Goal: Information Seeking & Learning: Learn about a topic

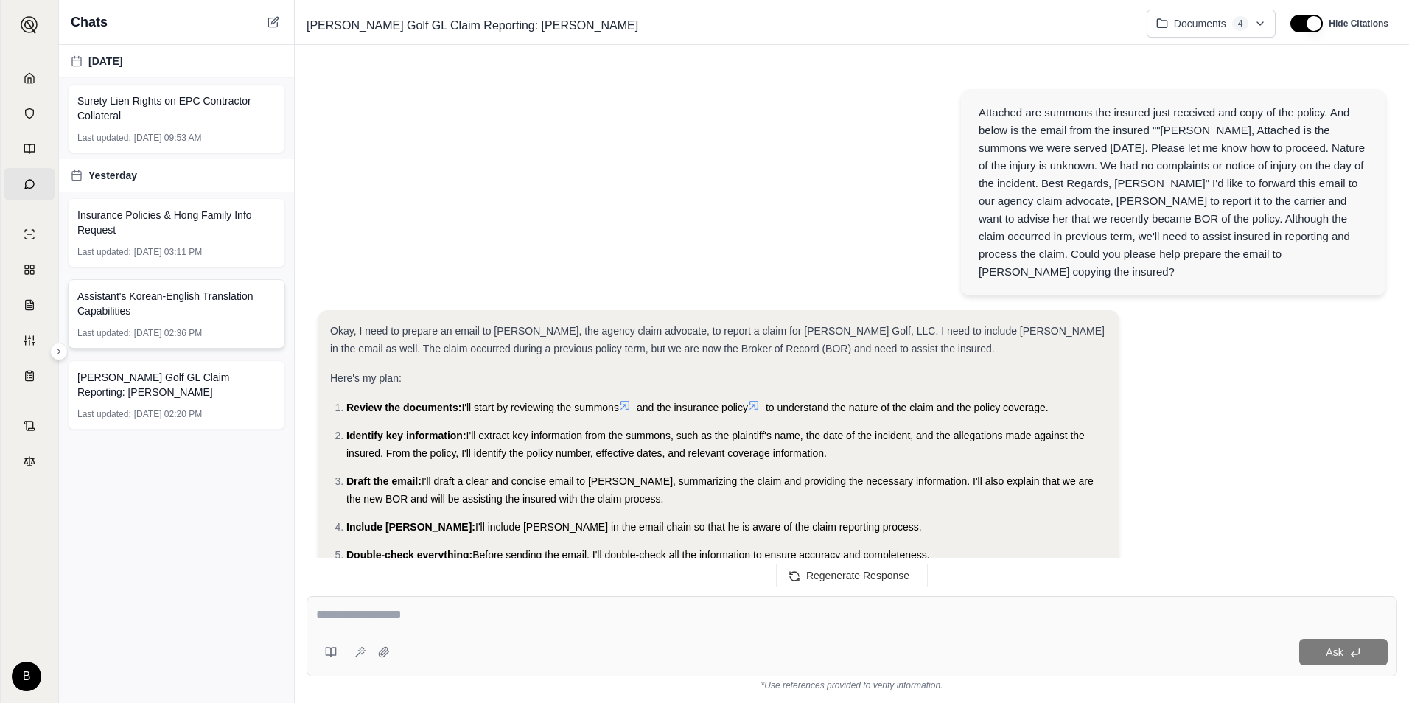
scroll to position [5774, 0]
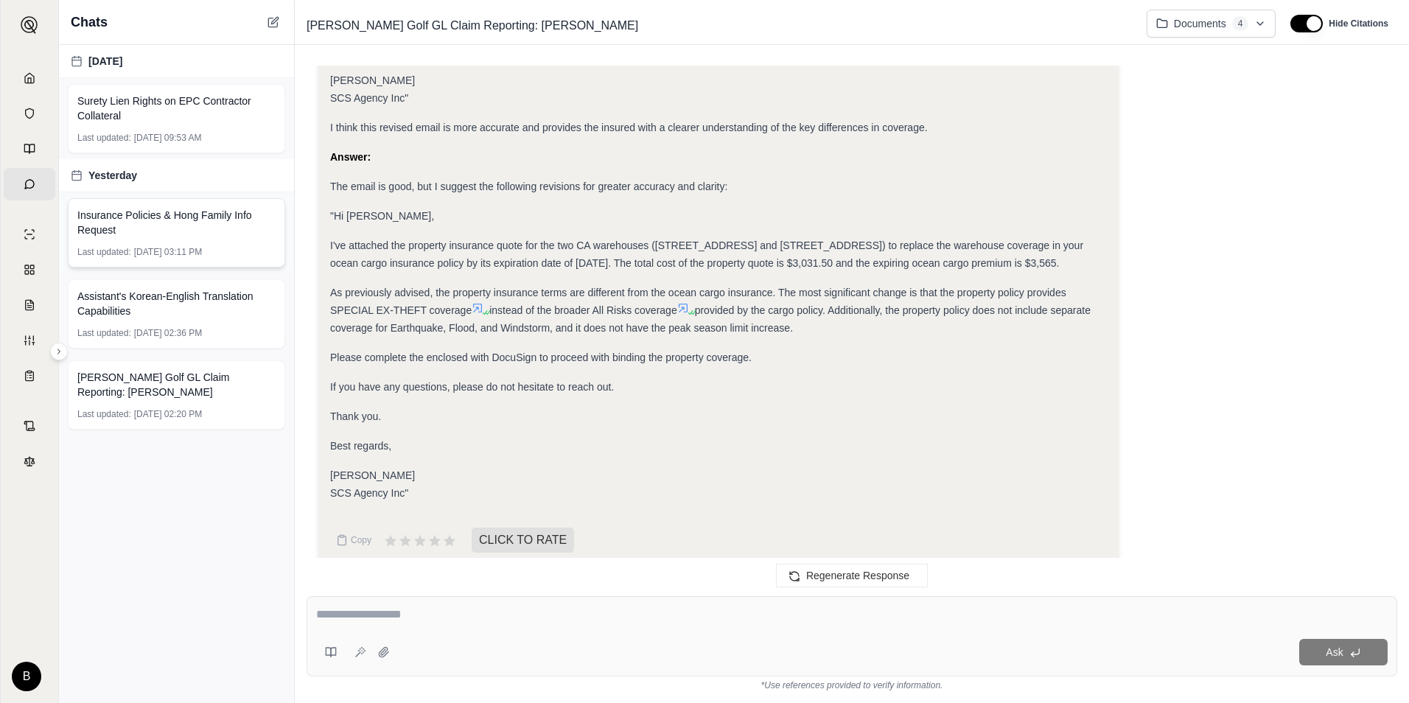
click at [186, 245] on div "Insurance Policies & Hong Family Info Request Last updated: [DATE] 03:11 PM" at bounding box center [176, 232] width 217 height 69
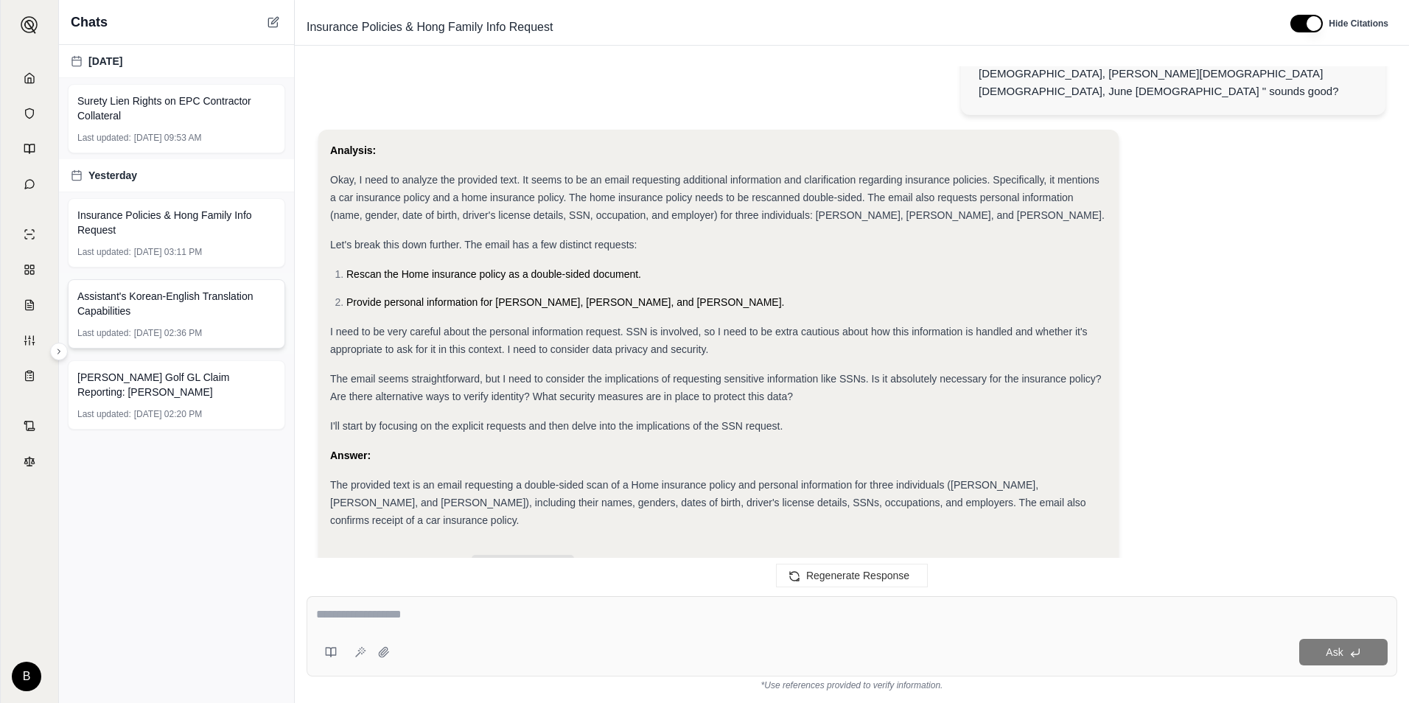
scroll to position [138, 0]
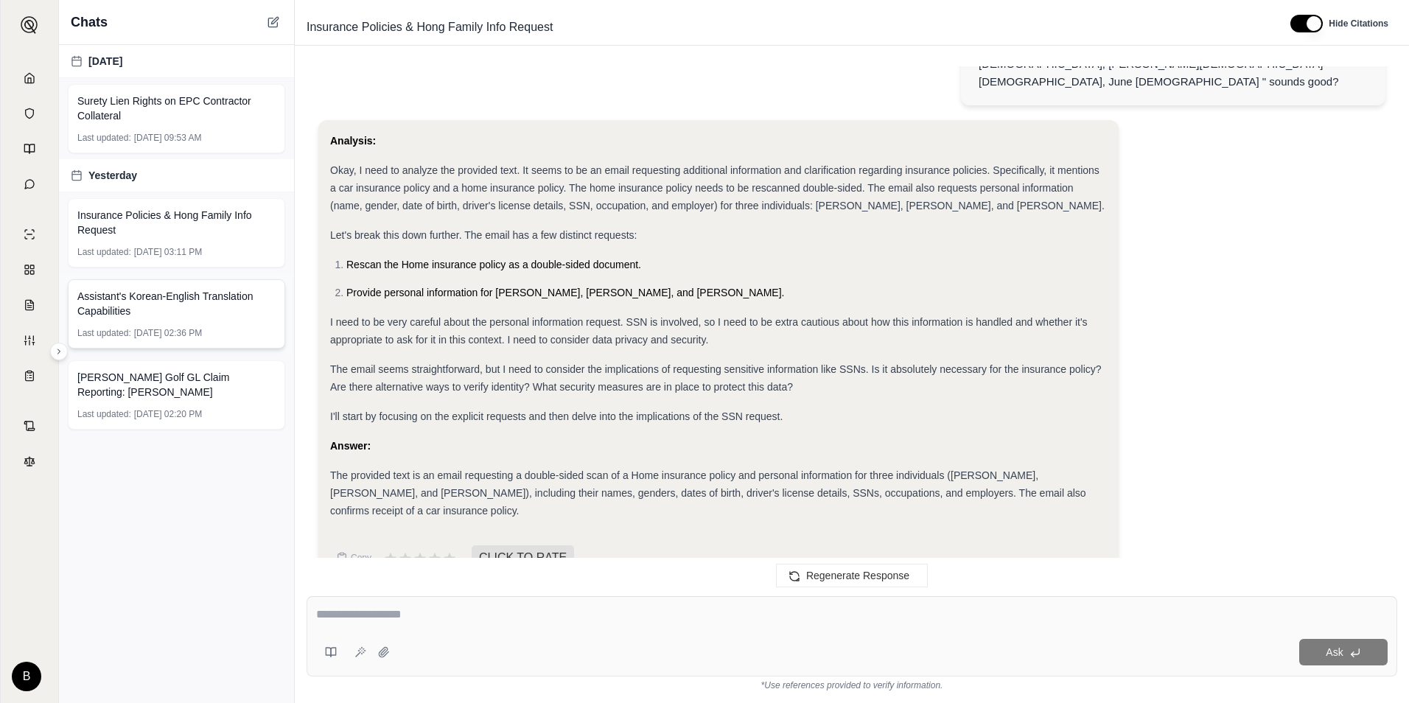
click at [176, 313] on span "Assistant's Korean-English Translation Capabilities" at bounding box center [176, 303] width 198 height 29
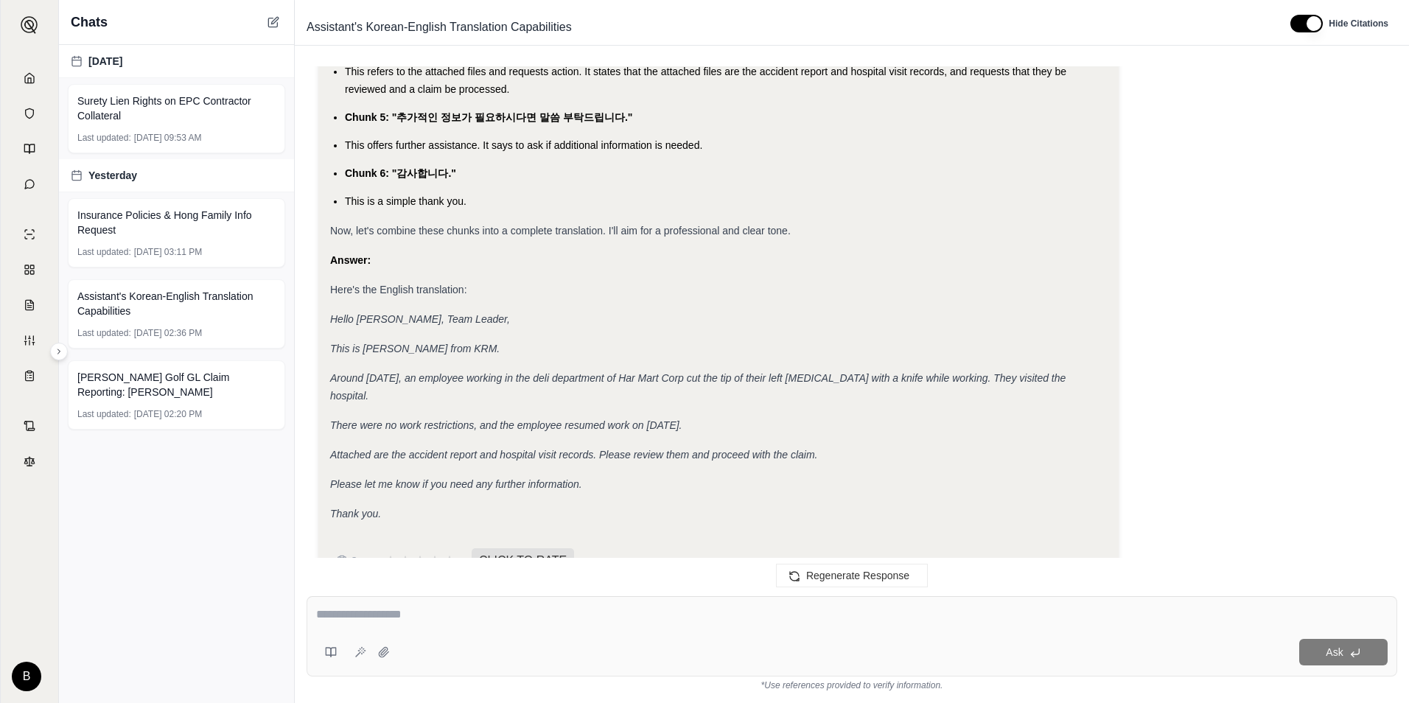
scroll to position [1253, 0]
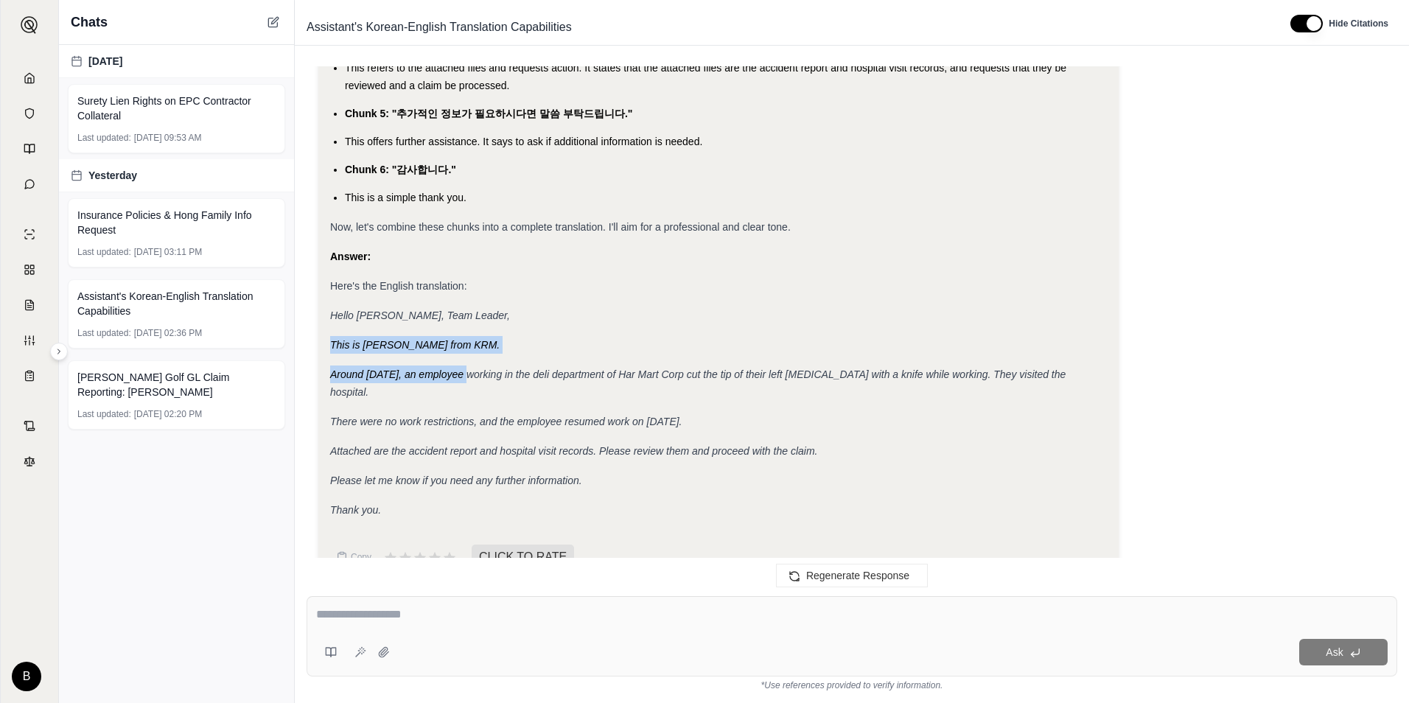
drag, startPoint x: 329, startPoint y: 330, endPoint x: 464, endPoint y: 350, distance: 137.0
click at [464, 350] on div "Analysis: Okay, I need to translate the provided Korean text into English. I'll…" at bounding box center [718, 144] width 800 height 880
drag, startPoint x: 464, startPoint y: 350, endPoint x: 444, endPoint y: 416, distance: 68.7
click at [444, 416] on div "Analysis: Okay, I need to translate the provided Korean text into English. I'll…" at bounding box center [718, 117] width 777 height 803
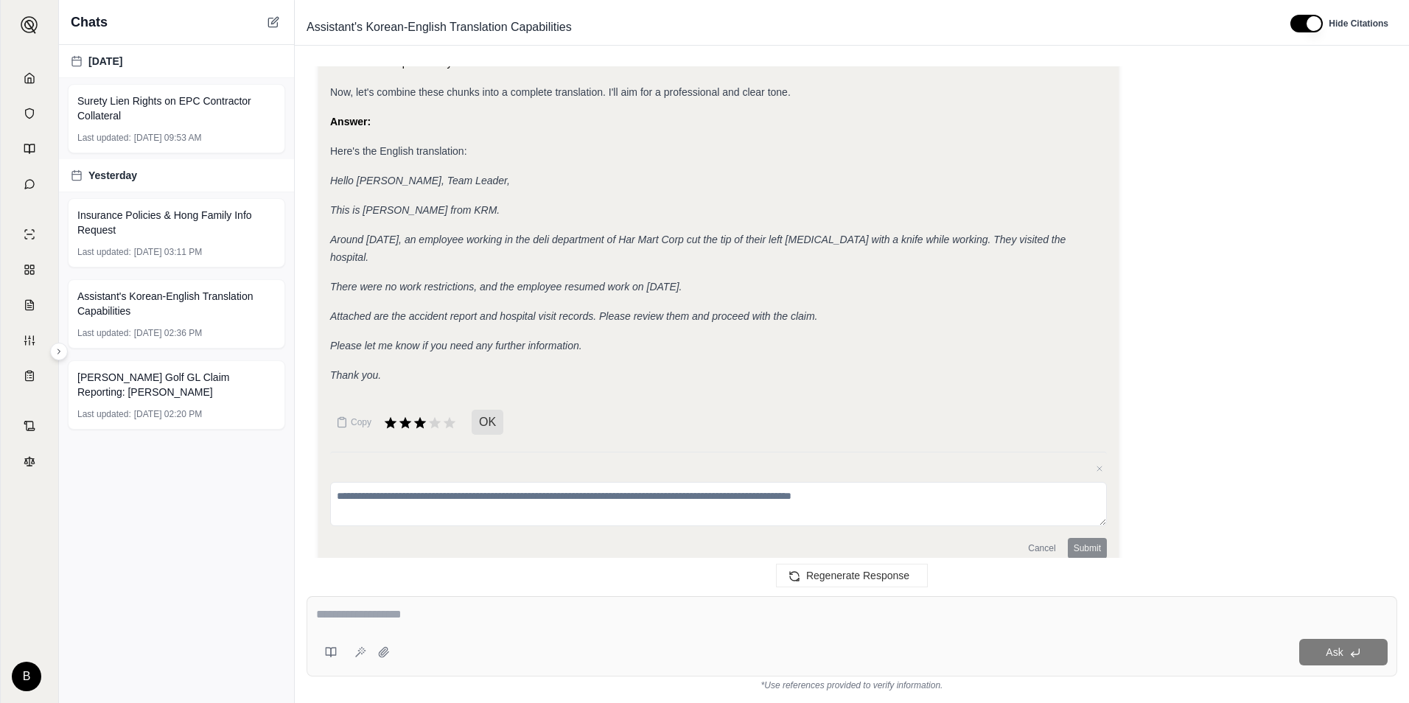
scroll to position [1391, 0]
click at [480, 277] on em "There were no work restrictions, and the employee resumed work on [DATE]." at bounding box center [506, 283] width 352 height 12
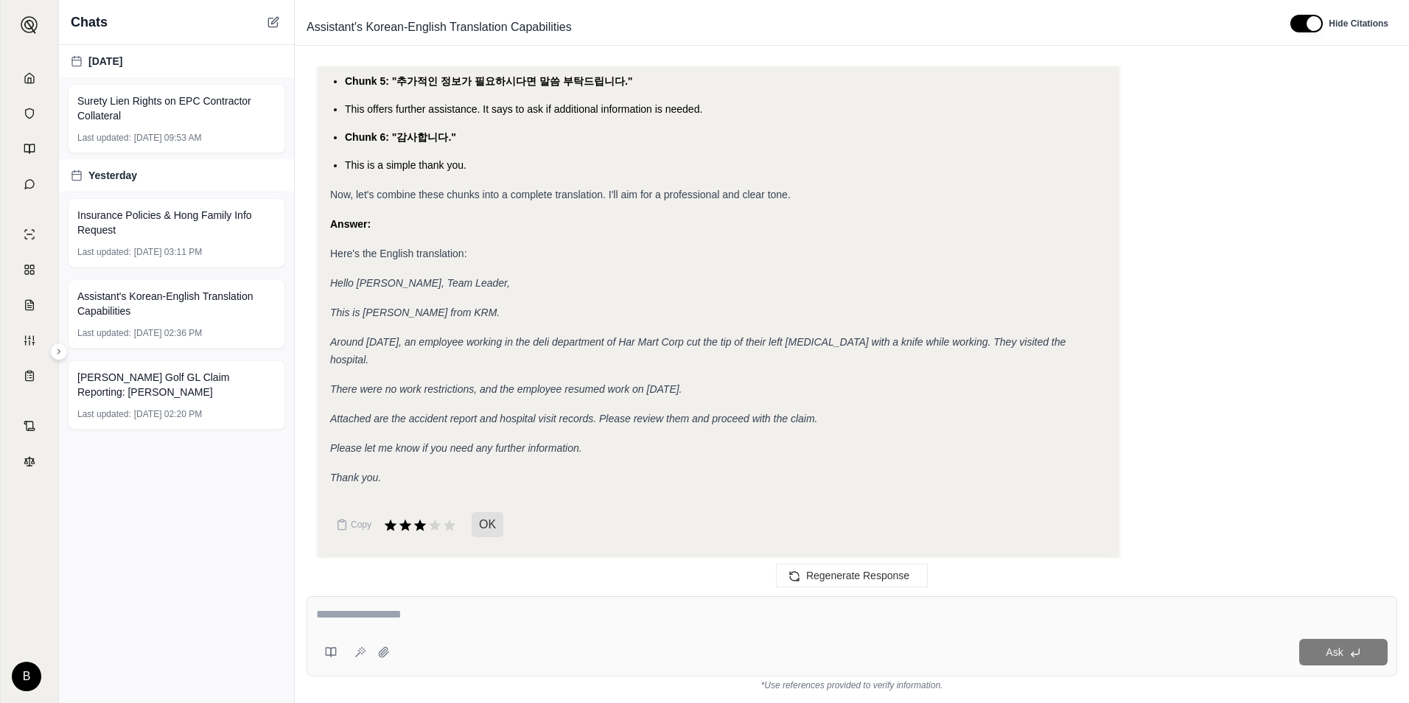
scroll to position [1317, 0]
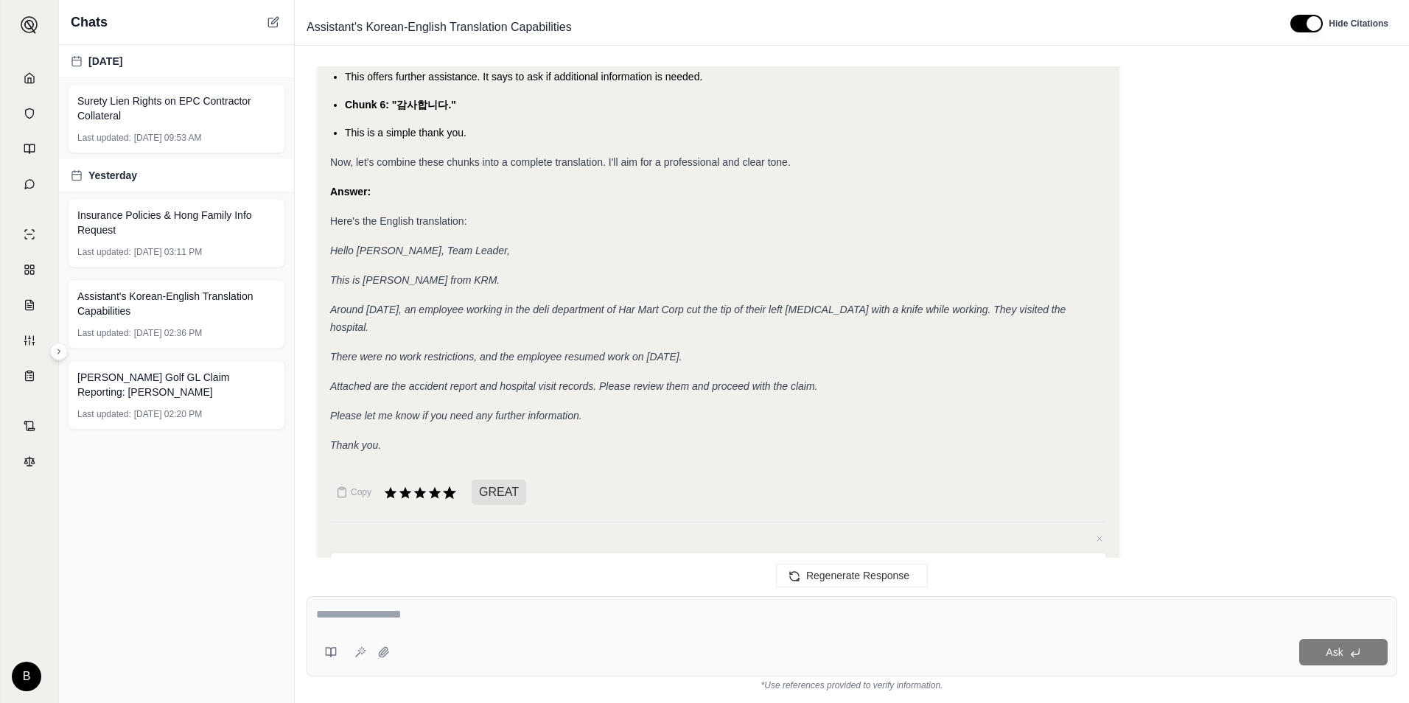
click at [452, 486] on icon at bounding box center [449, 492] width 13 height 13
click at [489, 377] on div "Attached are the accident report and hospital visit records. Please review them…" at bounding box center [718, 386] width 777 height 18
click at [179, 388] on span "[PERSON_NAME] Golf GL Claim Reporting: [PERSON_NAME]" at bounding box center [176, 384] width 198 height 29
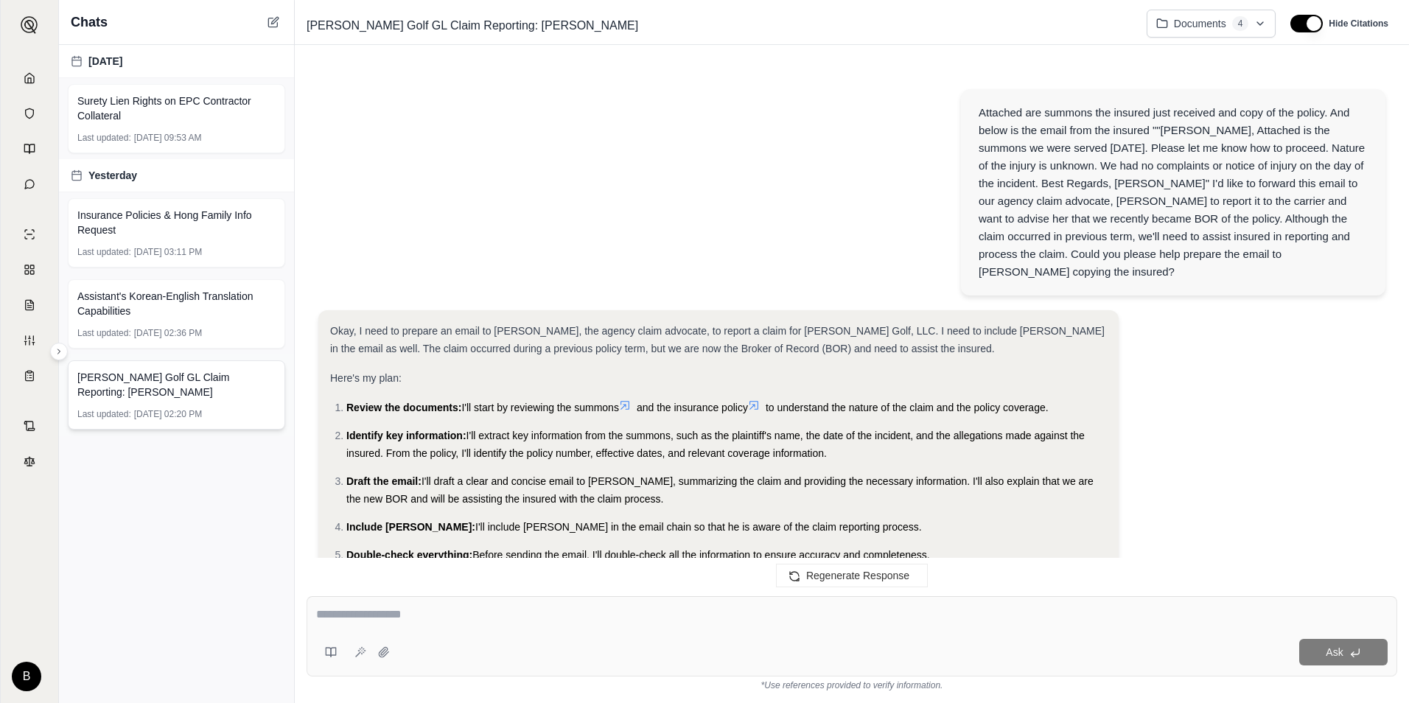
scroll to position [5774, 0]
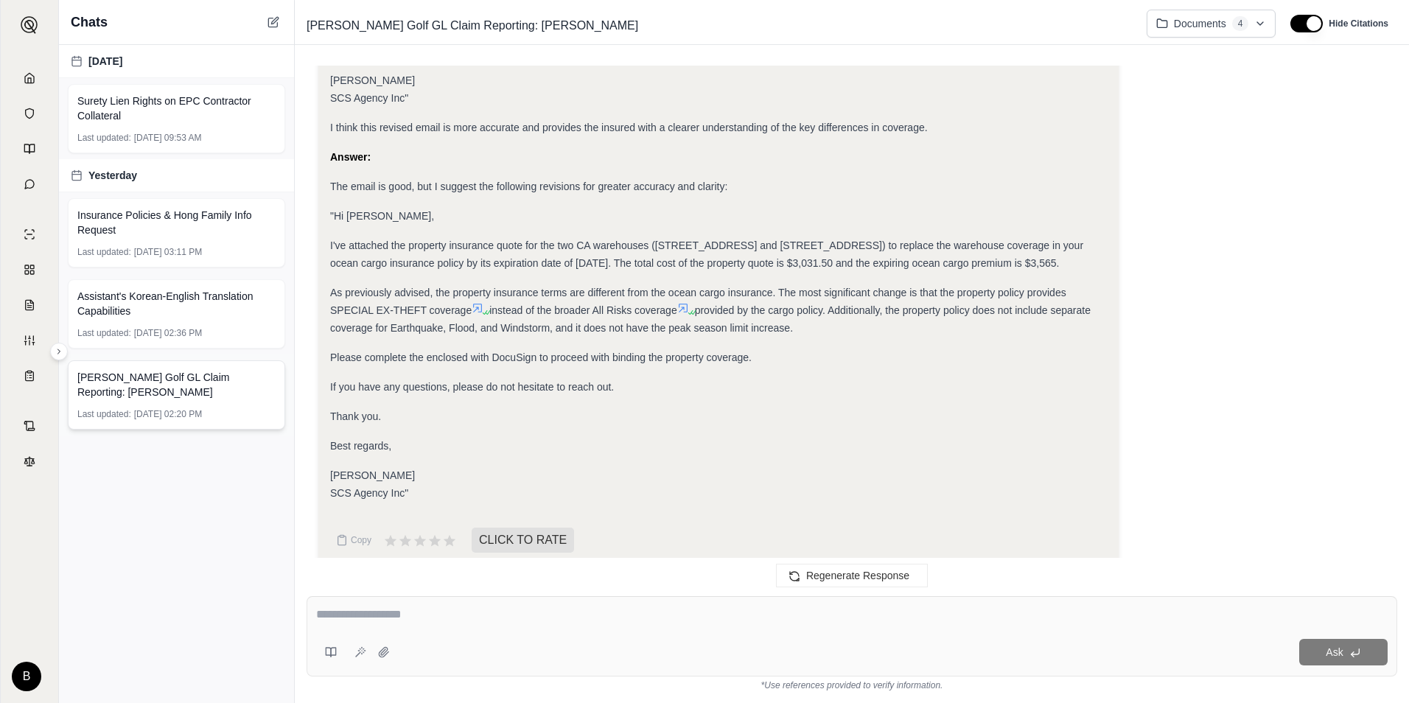
click at [168, 421] on div "[PERSON_NAME] Golf GL Claim Reporting: [PERSON_NAME] Last updated: [DATE] 02:20…" at bounding box center [176, 394] width 217 height 69
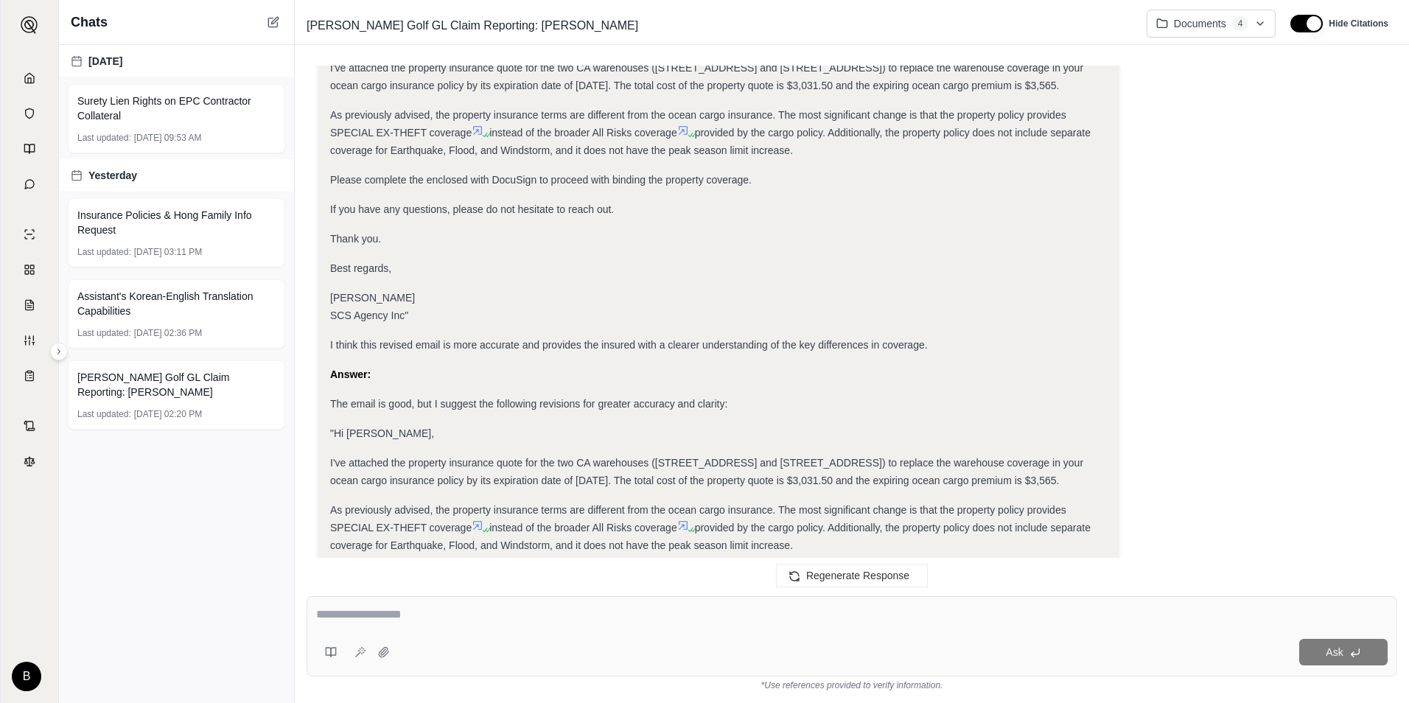
scroll to position [5553, 0]
click at [169, 132] on span "[DATE] 09:53 AM" at bounding box center [168, 138] width 68 height 12
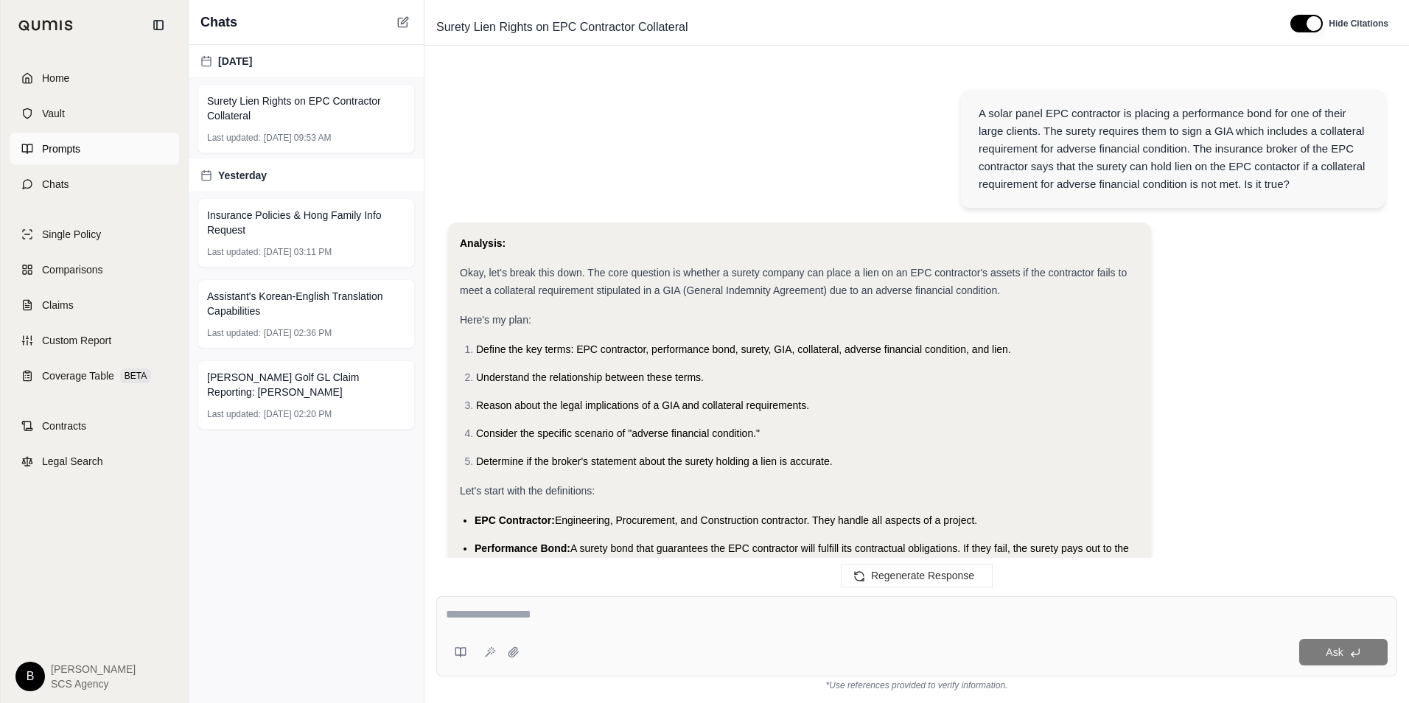
click at [51, 147] on span "Prompts" at bounding box center [61, 148] width 38 height 15
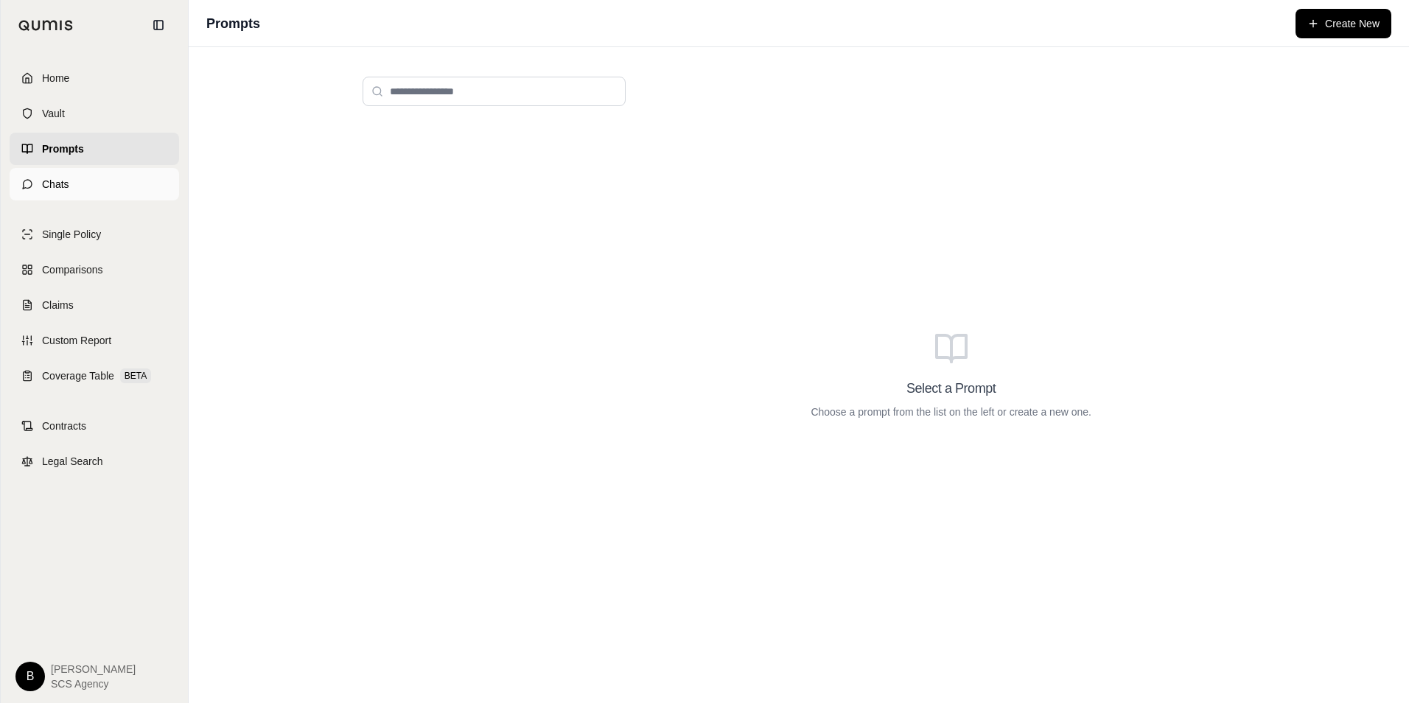
click at [49, 183] on span "Chats" at bounding box center [55, 184] width 27 height 15
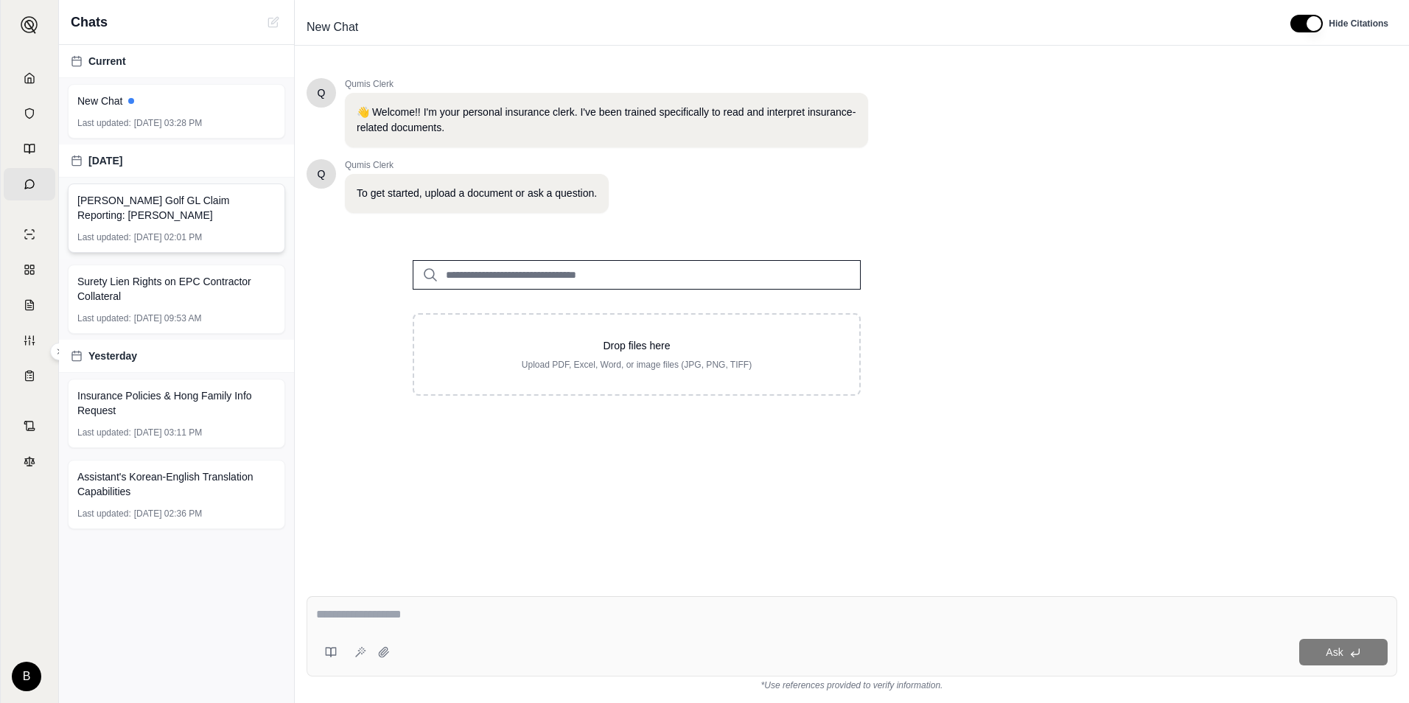
click at [133, 214] on span "[PERSON_NAME] Golf GL Claim Reporting: [PERSON_NAME]" at bounding box center [176, 207] width 198 height 29
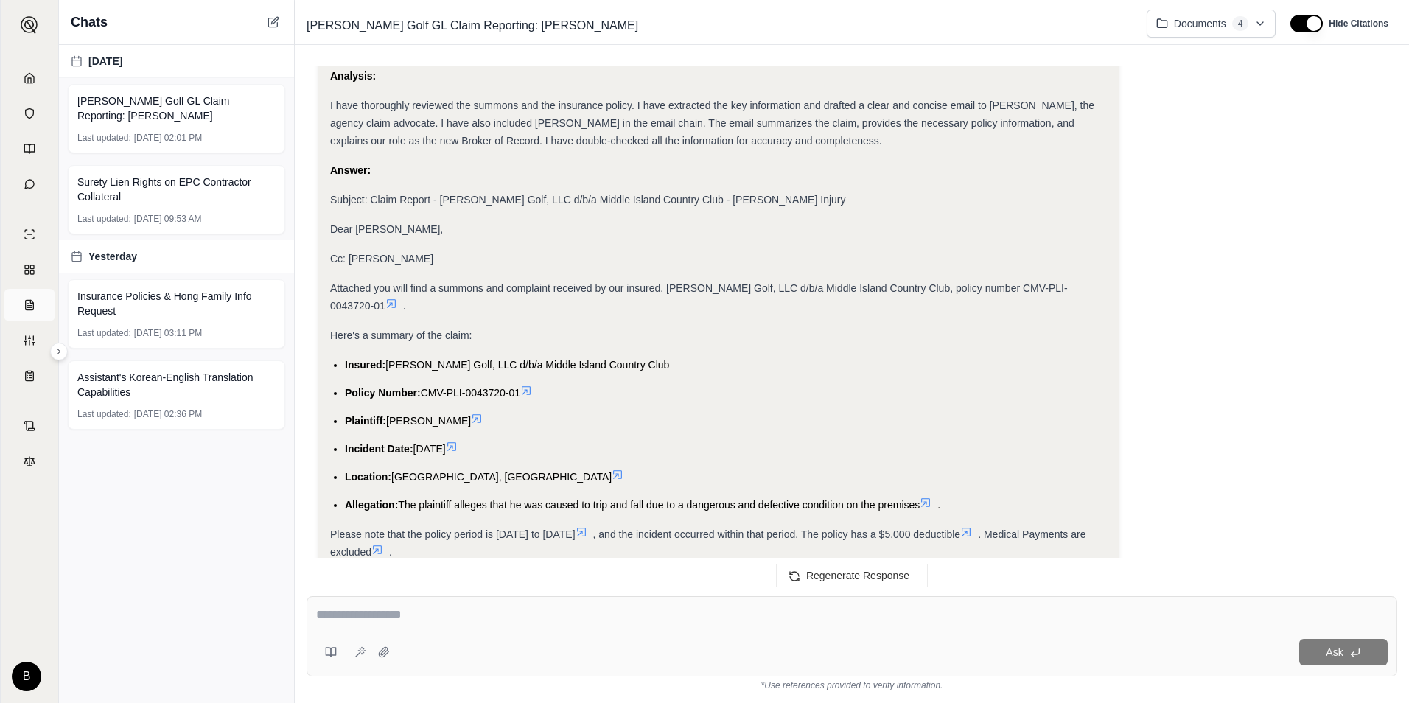
scroll to position [2140, 0]
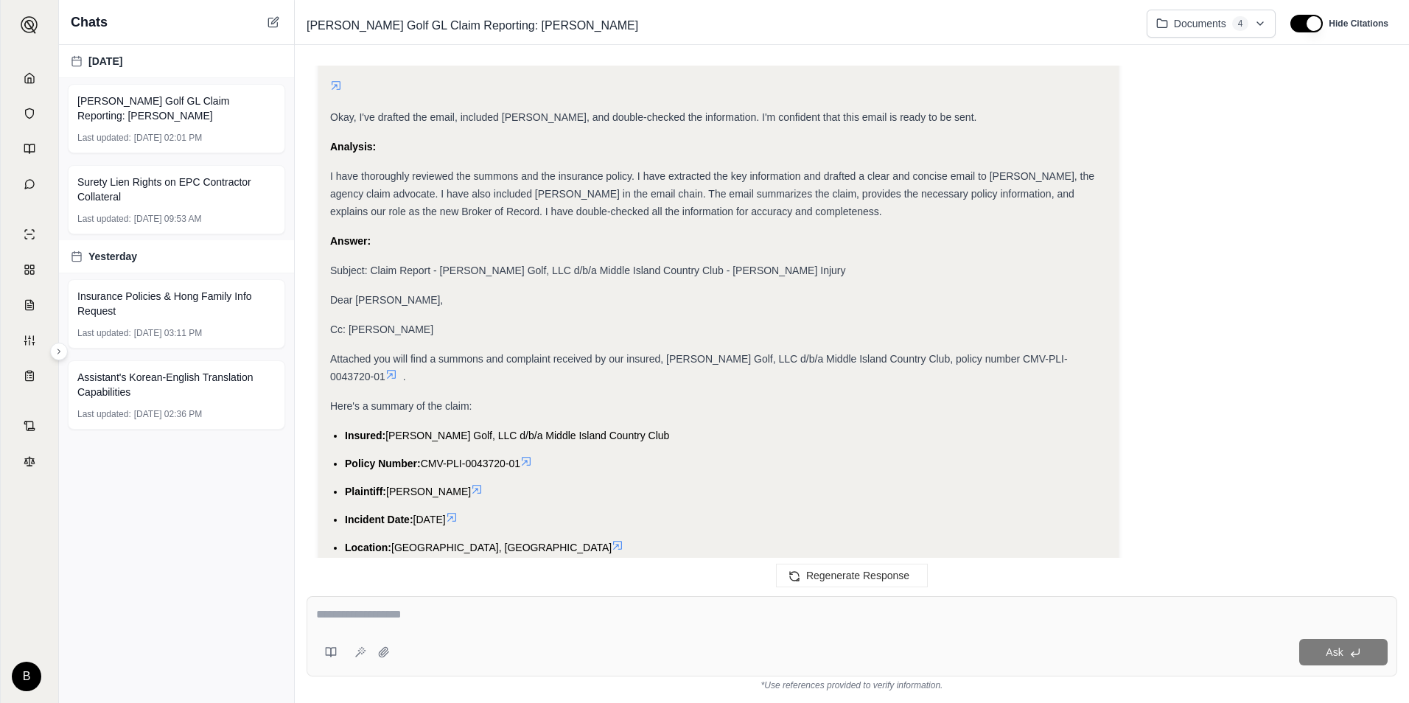
click at [431, 353] on span "Attached you will find a summons and complaint received by our insured, [PERSON…" at bounding box center [699, 367] width 738 height 29
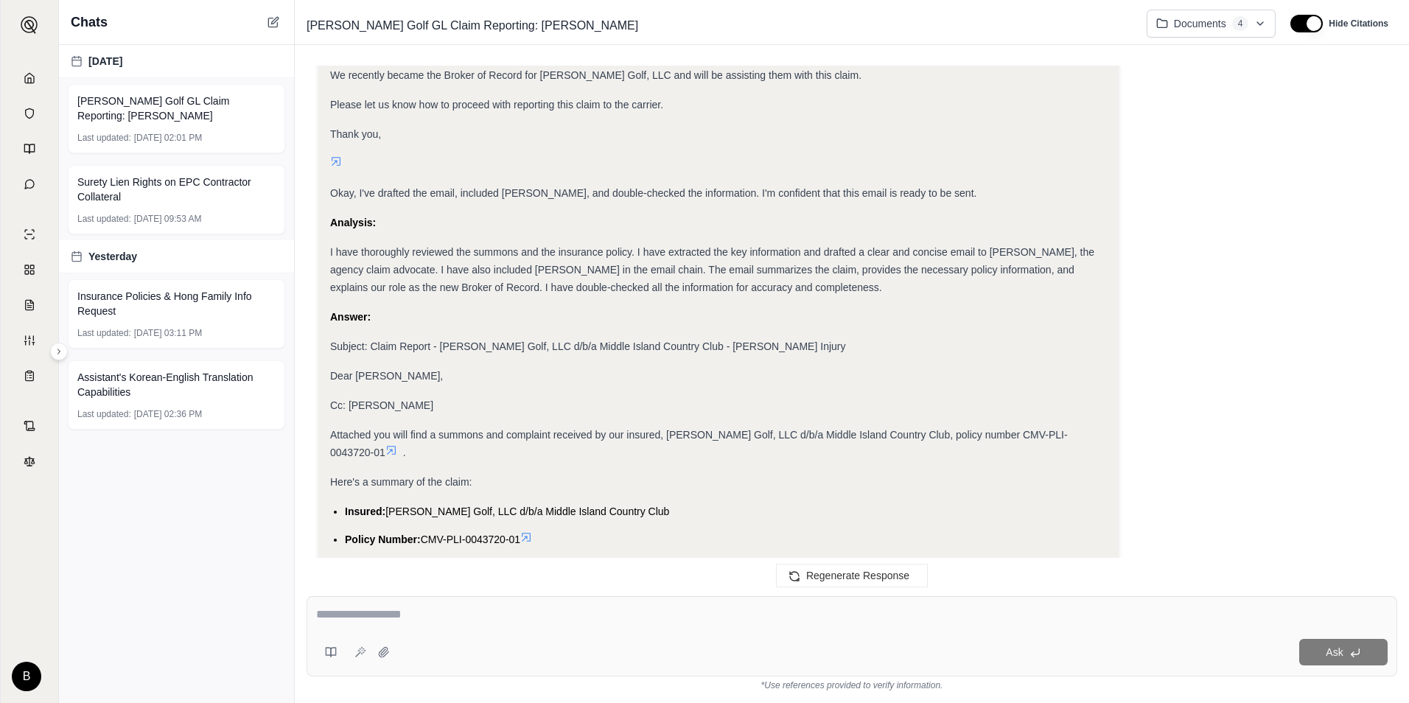
scroll to position [1992, 0]
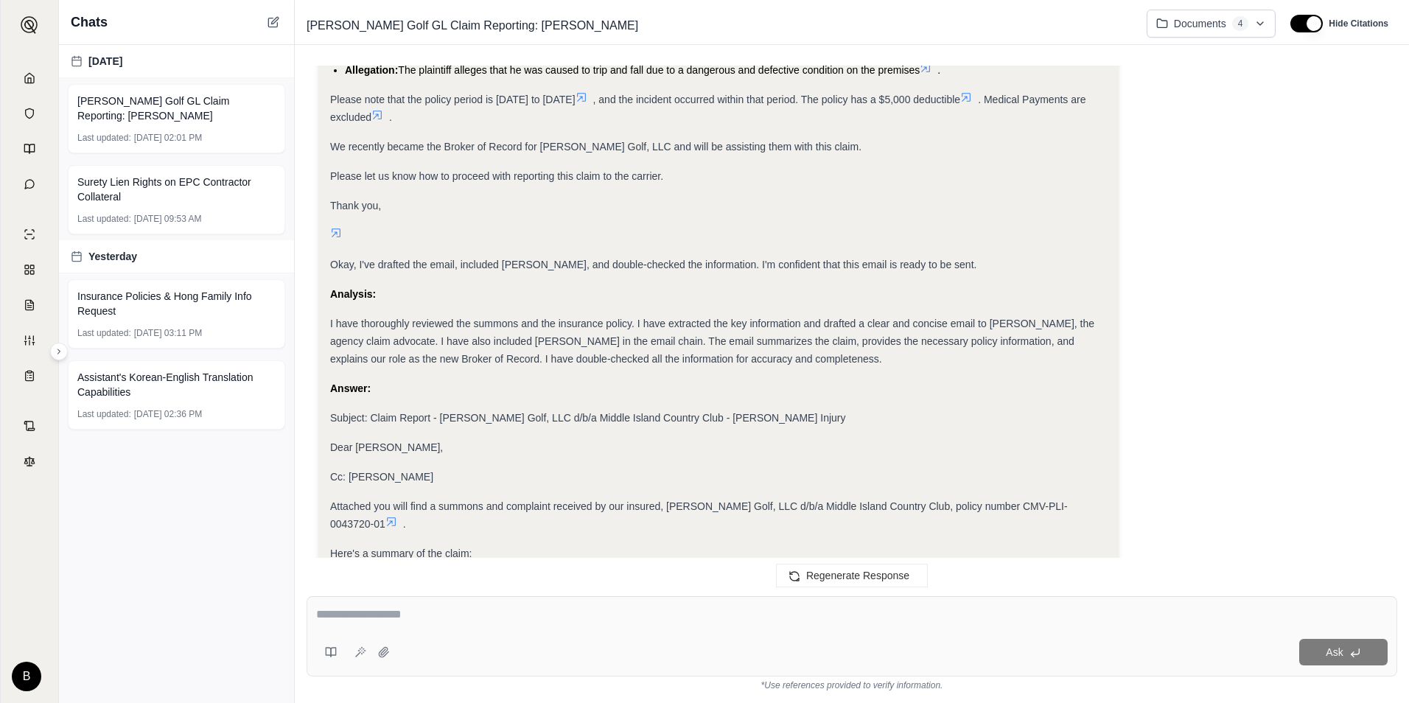
click at [407, 315] on div "I have thoroughly reviewed the summons and the insurance policy. I have extract…" at bounding box center [718, 341] width 777 height 53
click at [236, 207] on div "Surety Lien Rights on EPC Contractor Collateral Last updated: [DATE] 09:53 AM" at bounding box center [176, 199] width 217 height 69
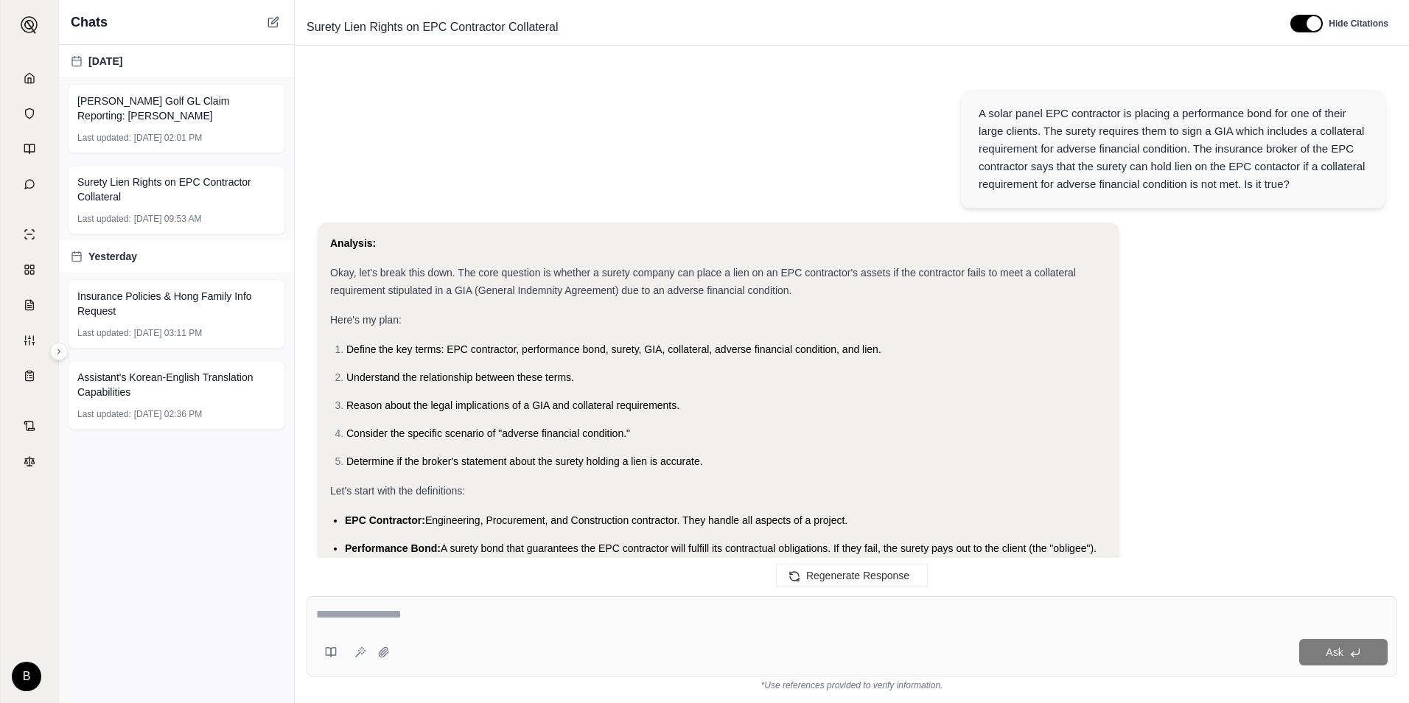
click at [589, 270] on span "Okay, let's break this down. The core question is whether a surety company can …" at bounding box center [703, 281] width 746 height 29
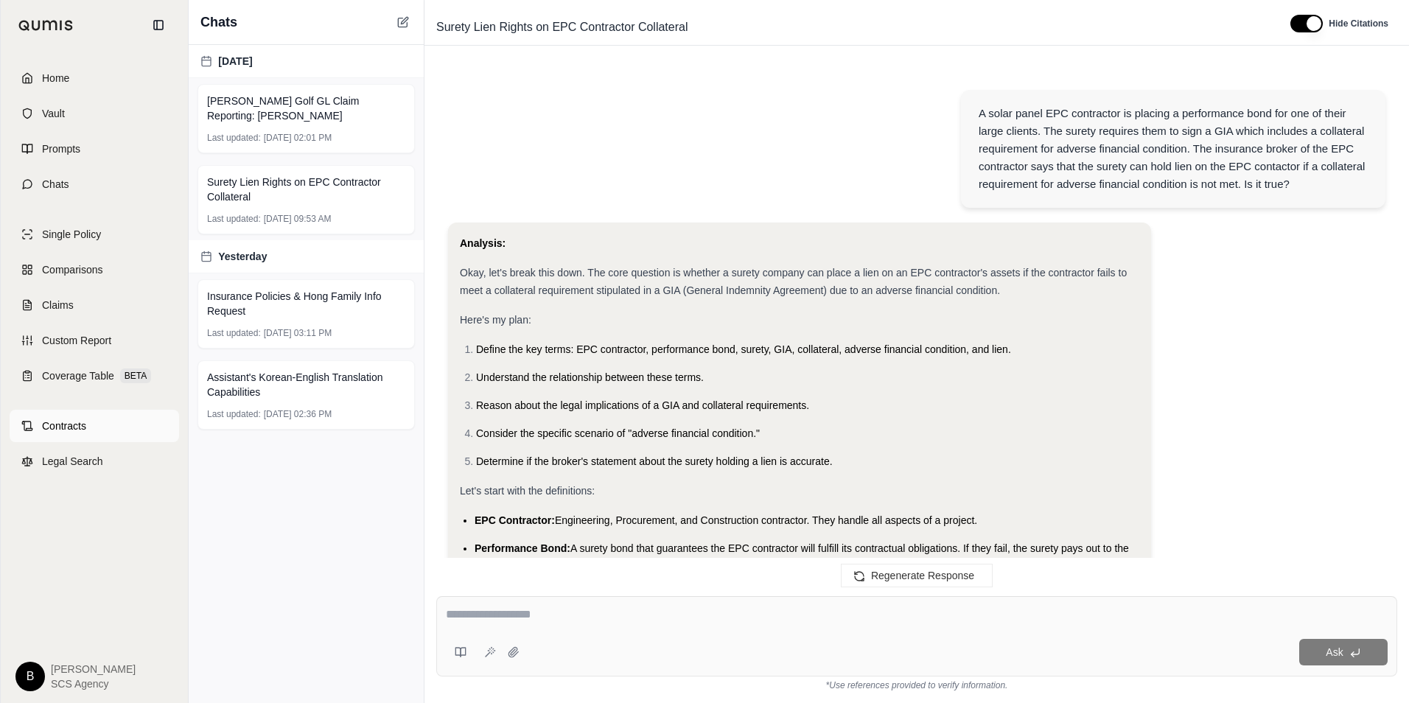
click at [80, 432] on span "Contracts" at bounding box center [64, 426] width 44 height 15
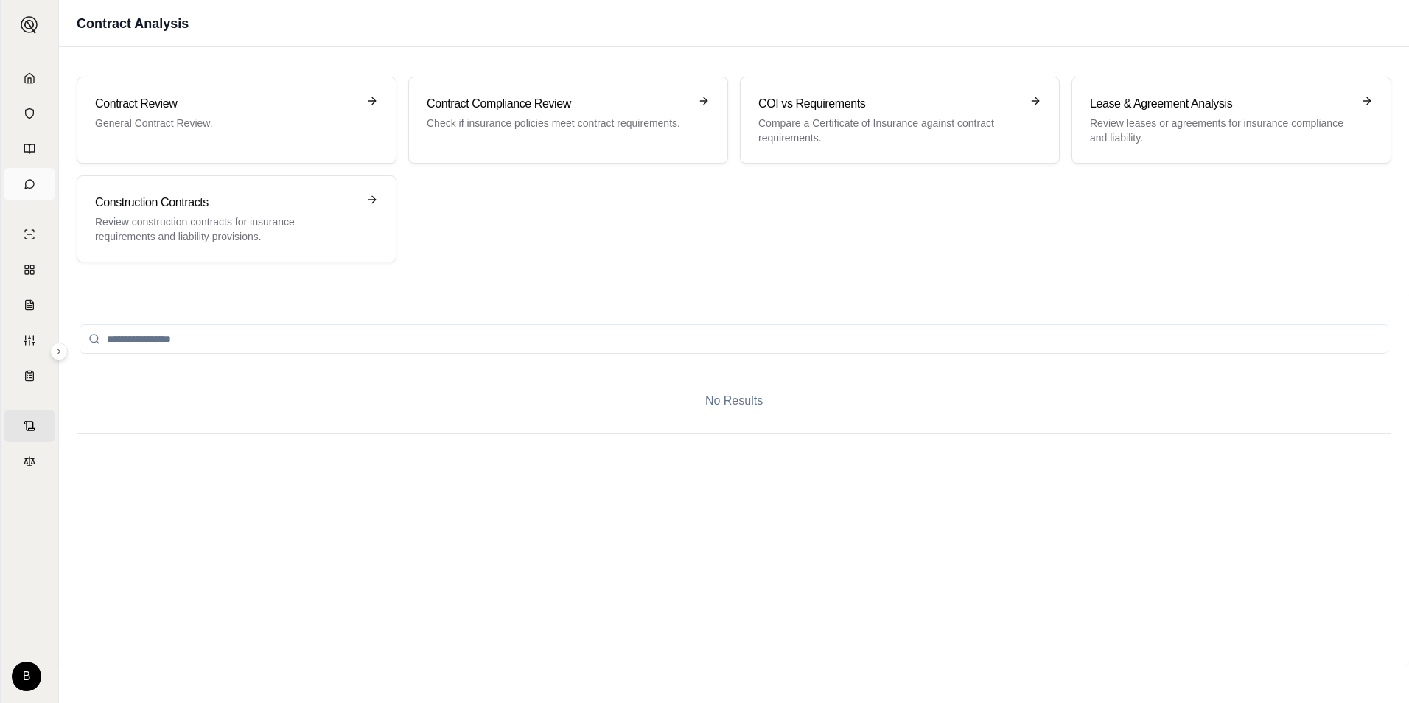
click at [27, 189] on link "Chats" at bounding box center [30, 184] width 52 height 32
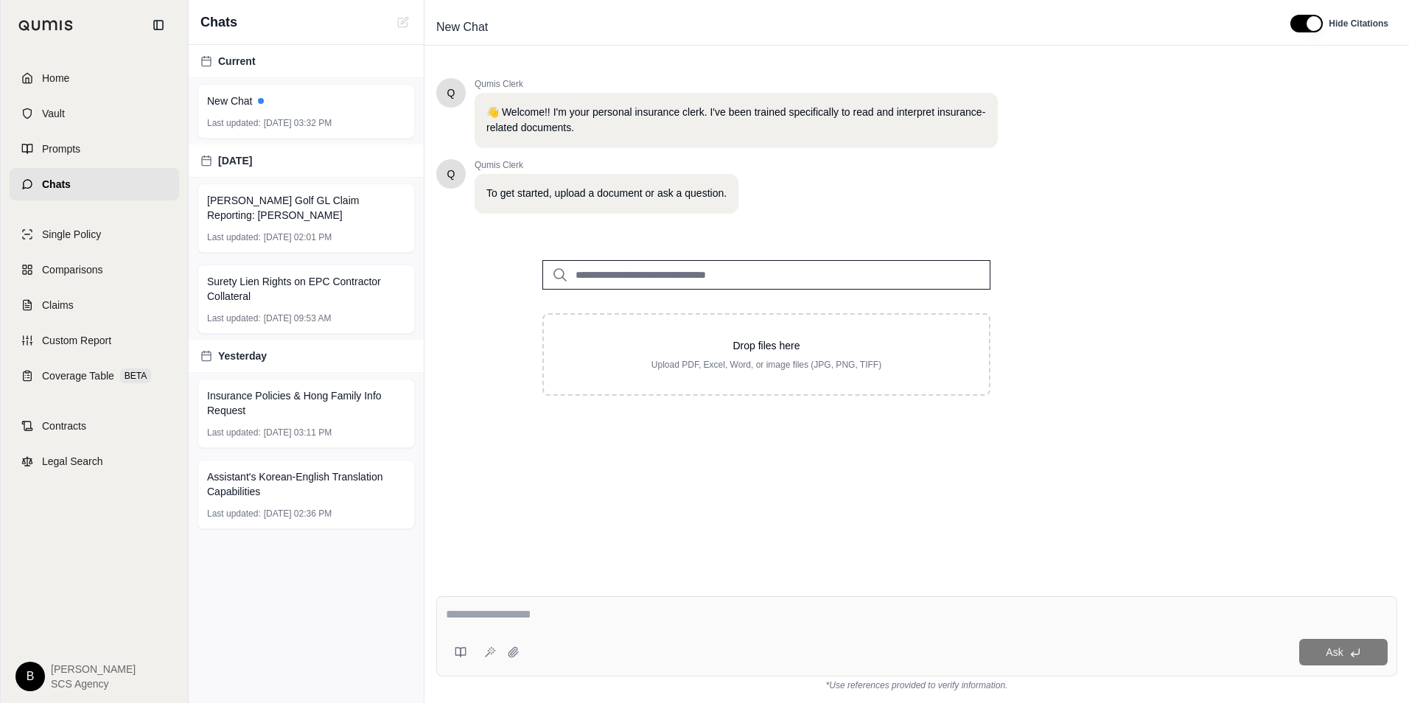
click at [29, 186] on icon at bounding box center [27, 184] width 12 height 12
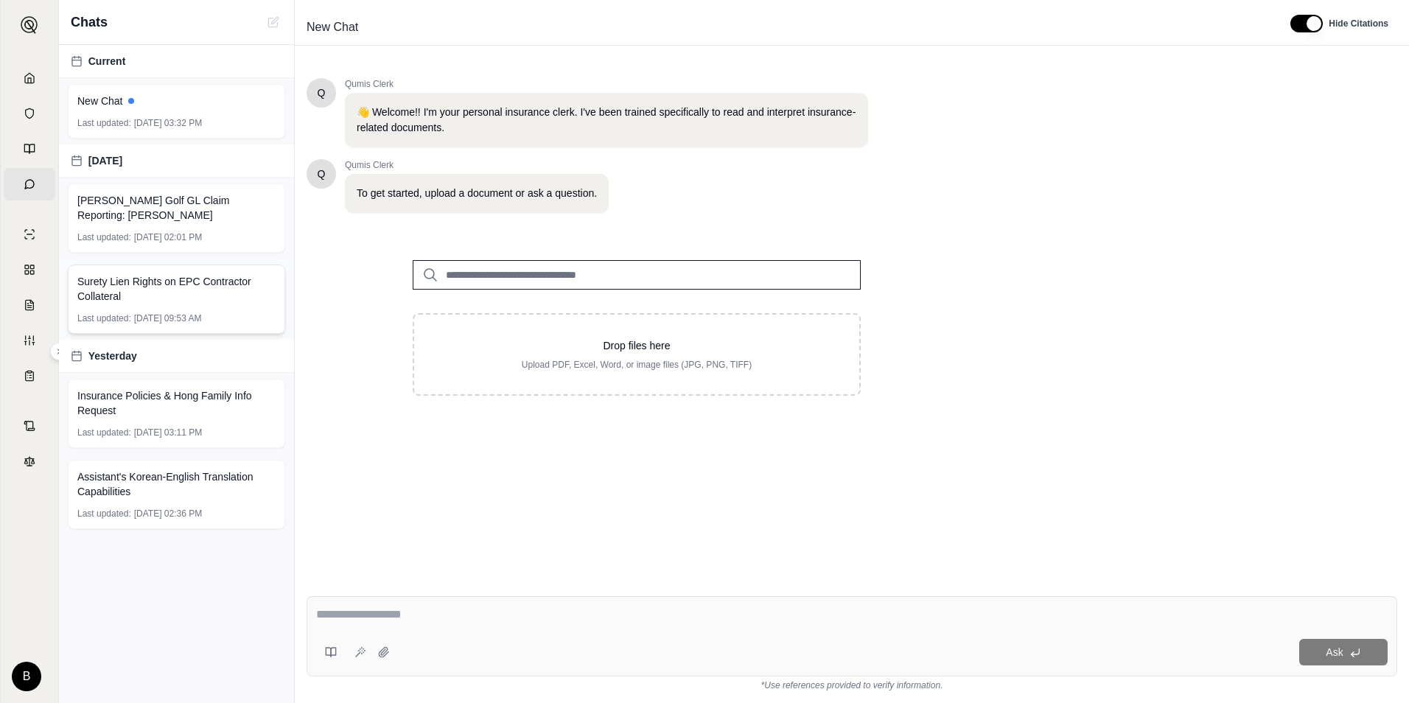
click at [179, 293] on span "Surety Lien Rights on EPC Contractor Collateral" at bounding box center [176, 288] width 198 height 29
